Goal: Check status: Check status

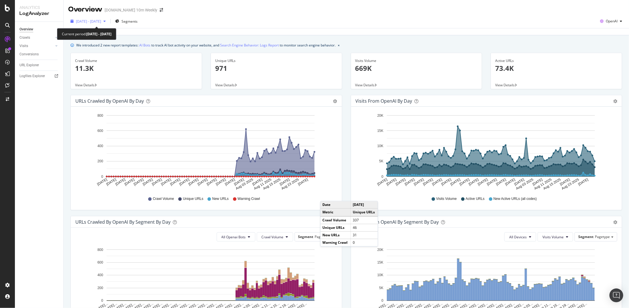
click at [101, 23] on span "[DATE] - [DATE]" at bounding box center [88, 21] width 25 height 5
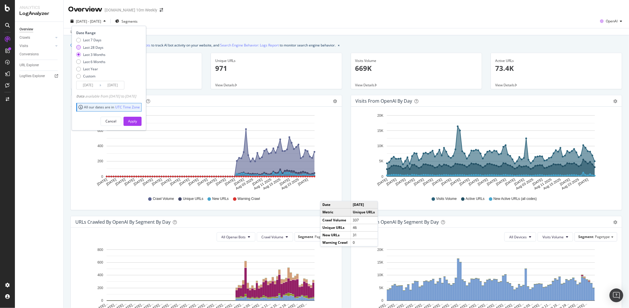
click at [99, 45] on div "Last 28 Days" at bounding box center [93, 47] width 20 height 5
type input "[DATE]"
click at [142, 115] on div "Cancel Apply" at bounding box center [108, 118] width 65 height 13
click at [137, 118] on div "Apply" at bounding box center [132, 121] width 9 height 9
